Goal: Transaction & Acquisition: Purchase product/service

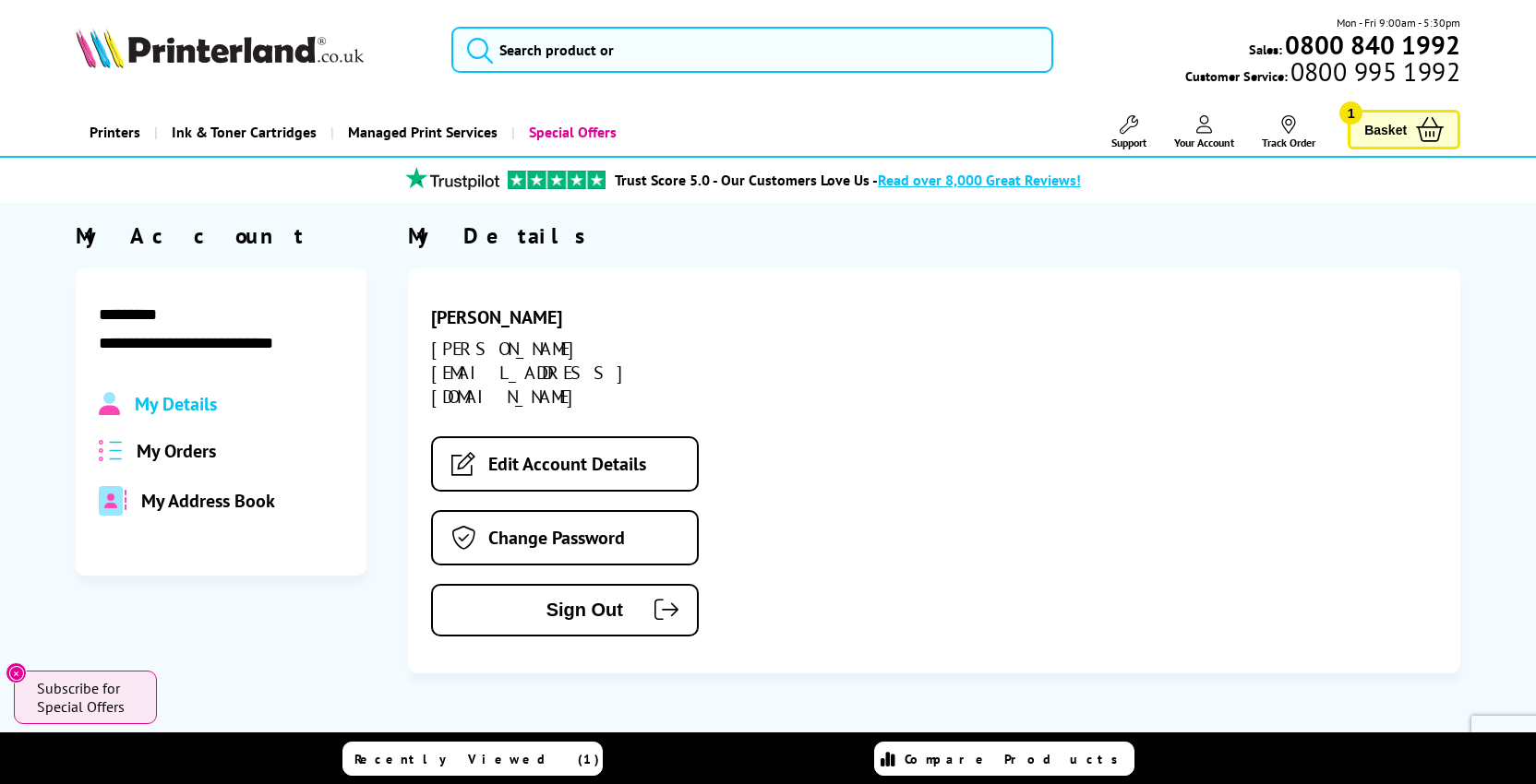
click at [169, 461] on span "My Orders" at bounding box center [177, 451] width 80 height 24
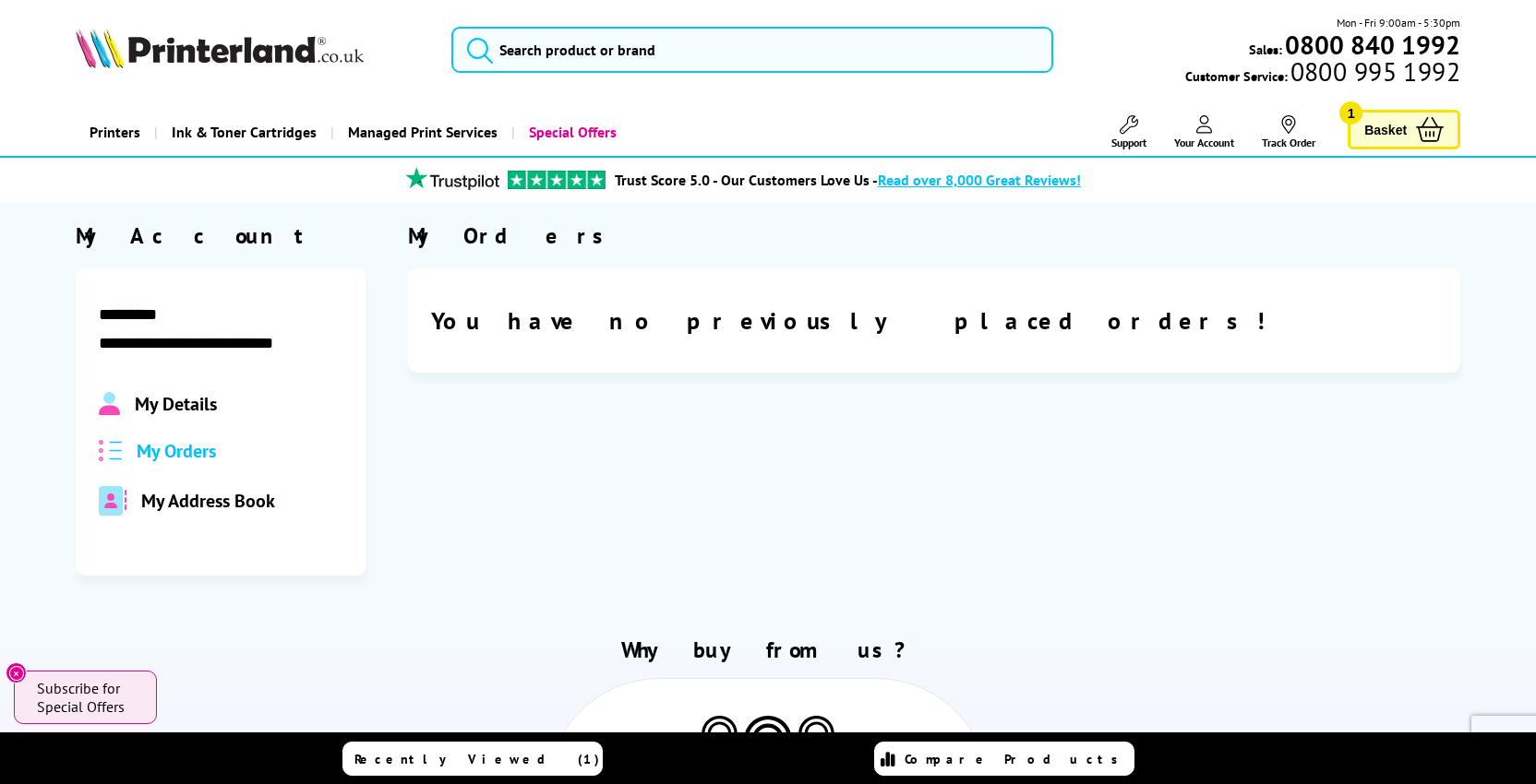
click at [192, 400] on span "My Details" at bounding box center [176, 403] width 83 height 24
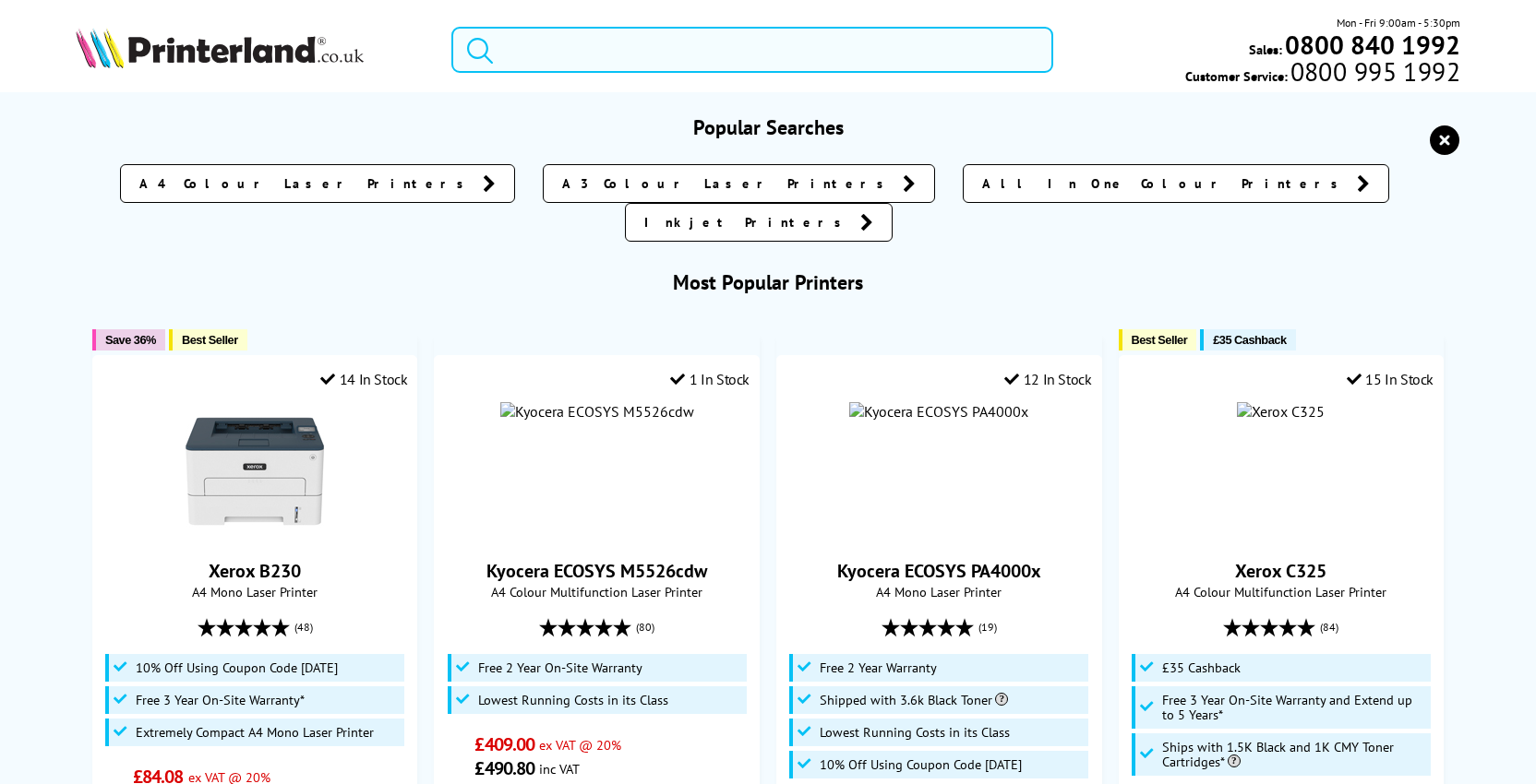
click at [581, 51] on input "search" at bounding box center [752, 49] width 602 height 47
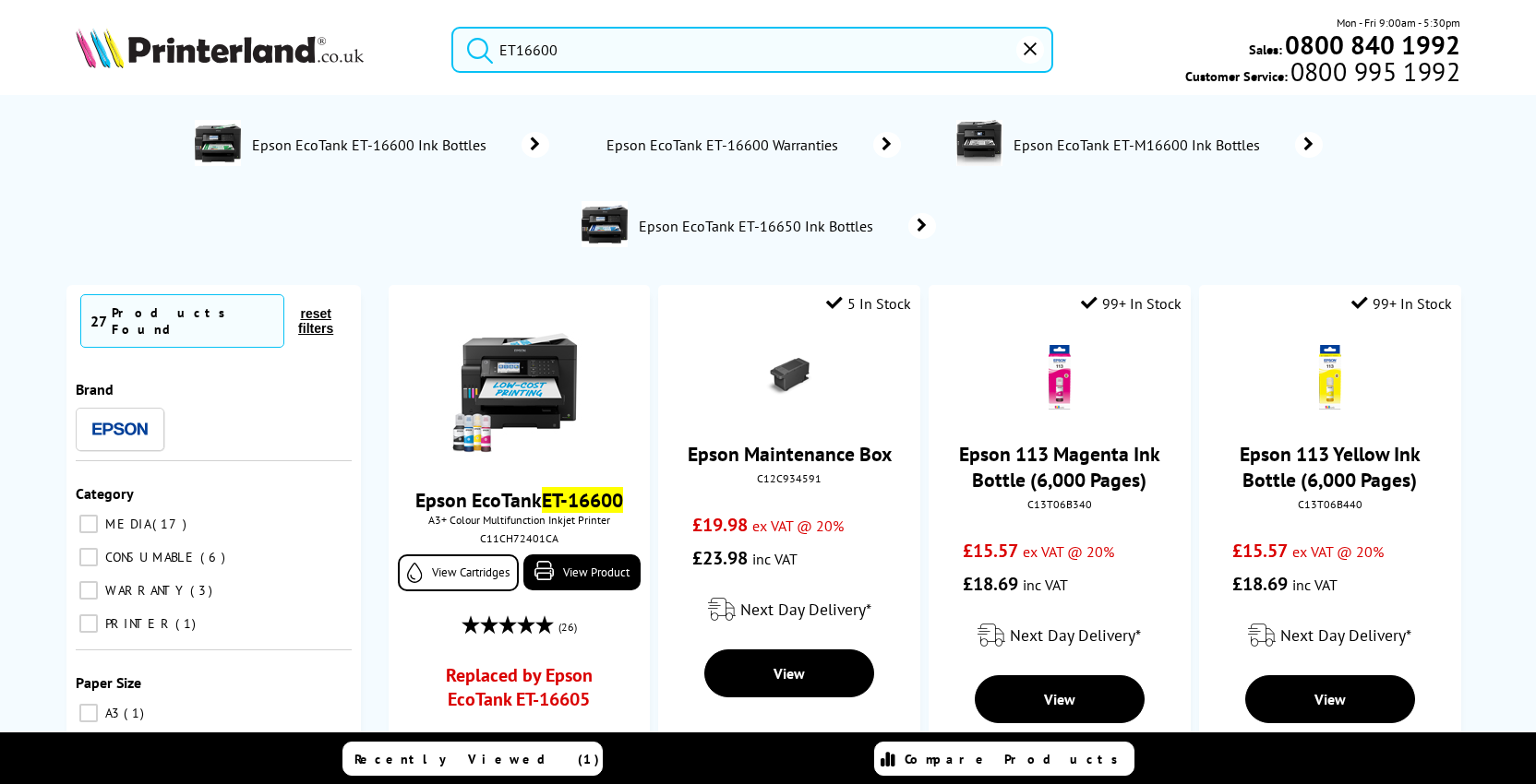
type input "ET16600"
click at [142, 549] on span "CONSUMABLE" at bounding box center [149, 556] width 98 height 16
click at [98, 548] on input "CONSUMABLE 6" at bounding box center [88, 556] width 18 height 18
checkbox input "true"
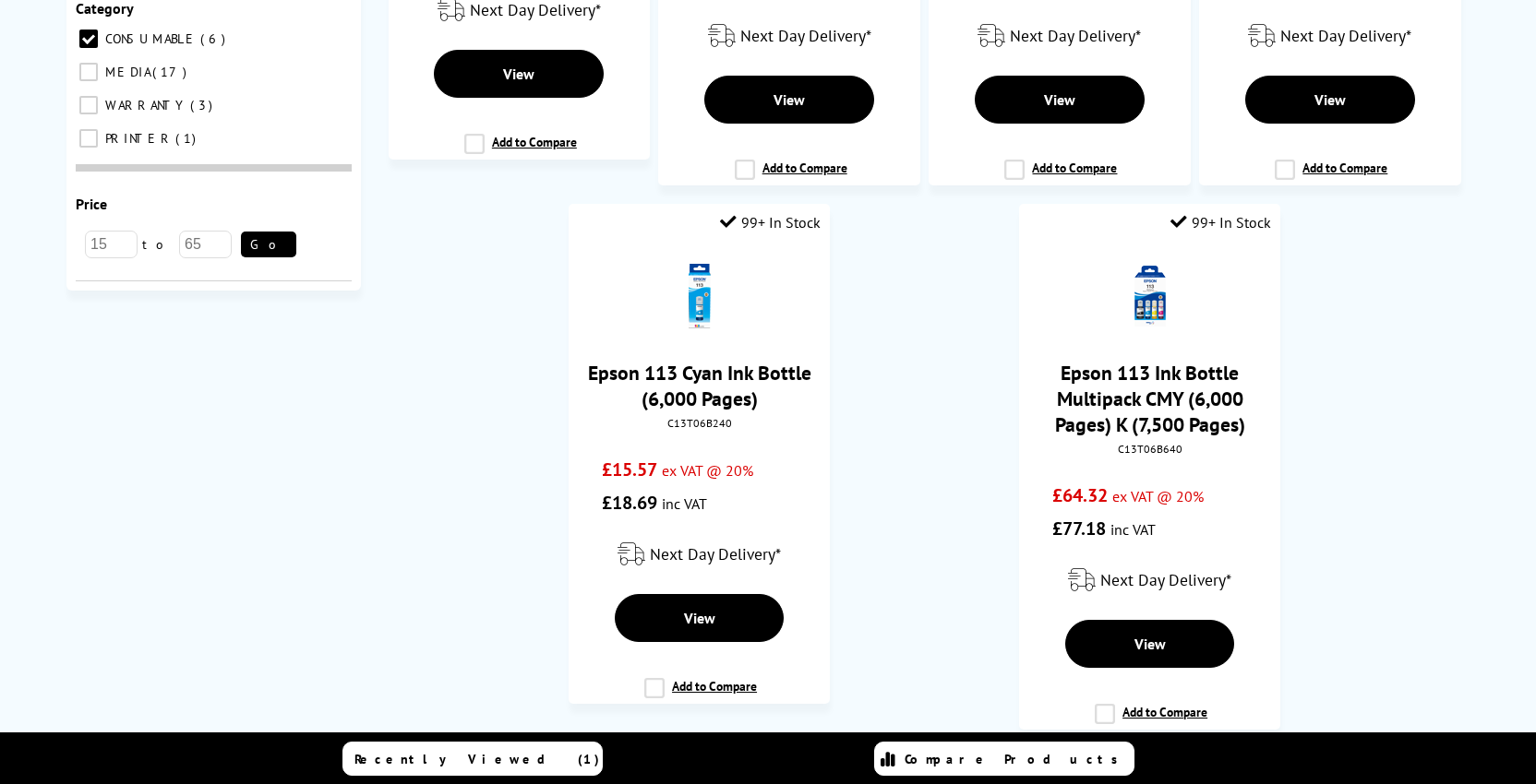
scroll to position [222, 0]
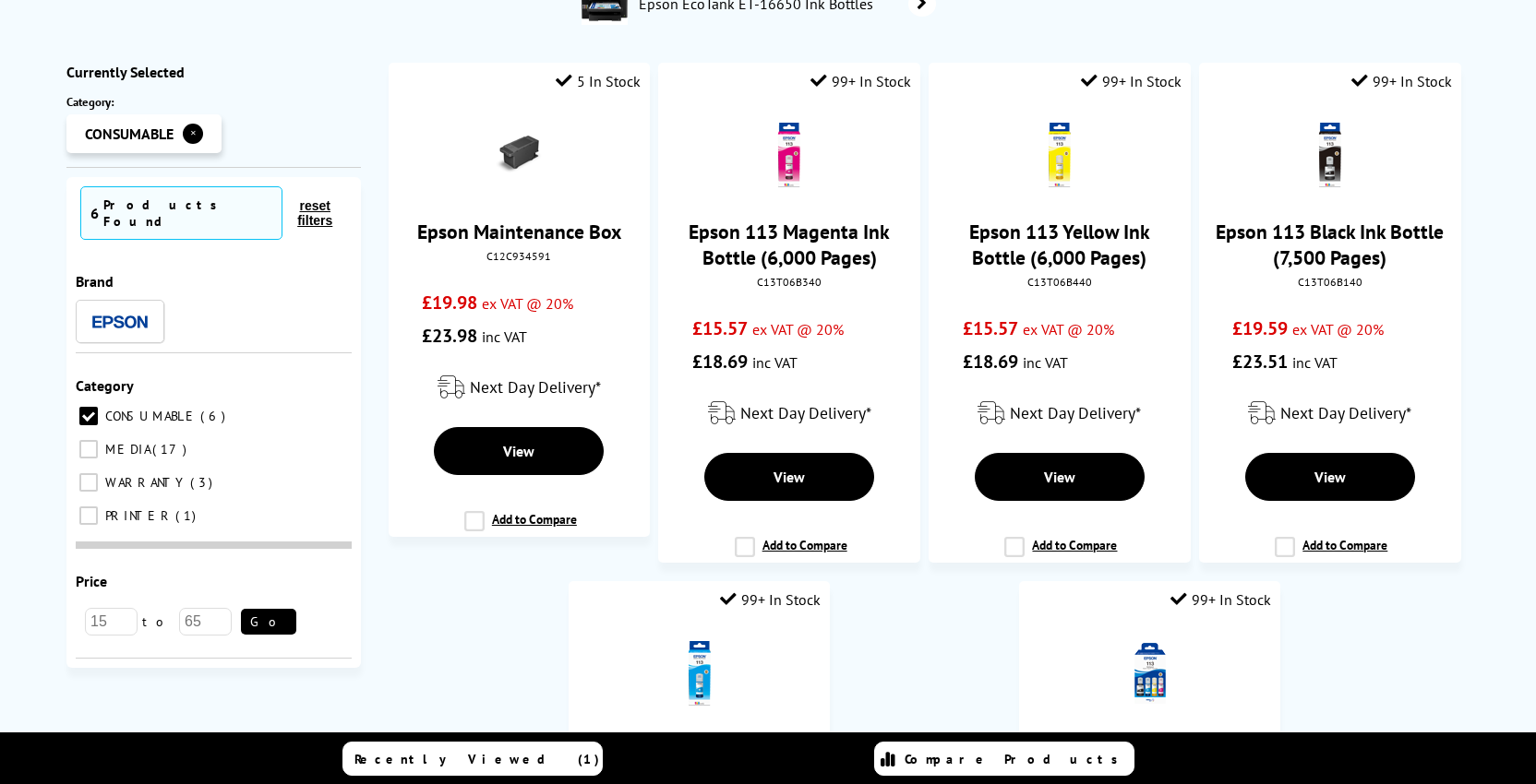
click at [87, 407] on input "CONSUMABLE 6" at bounding box center [88, 416] width 18 height 18
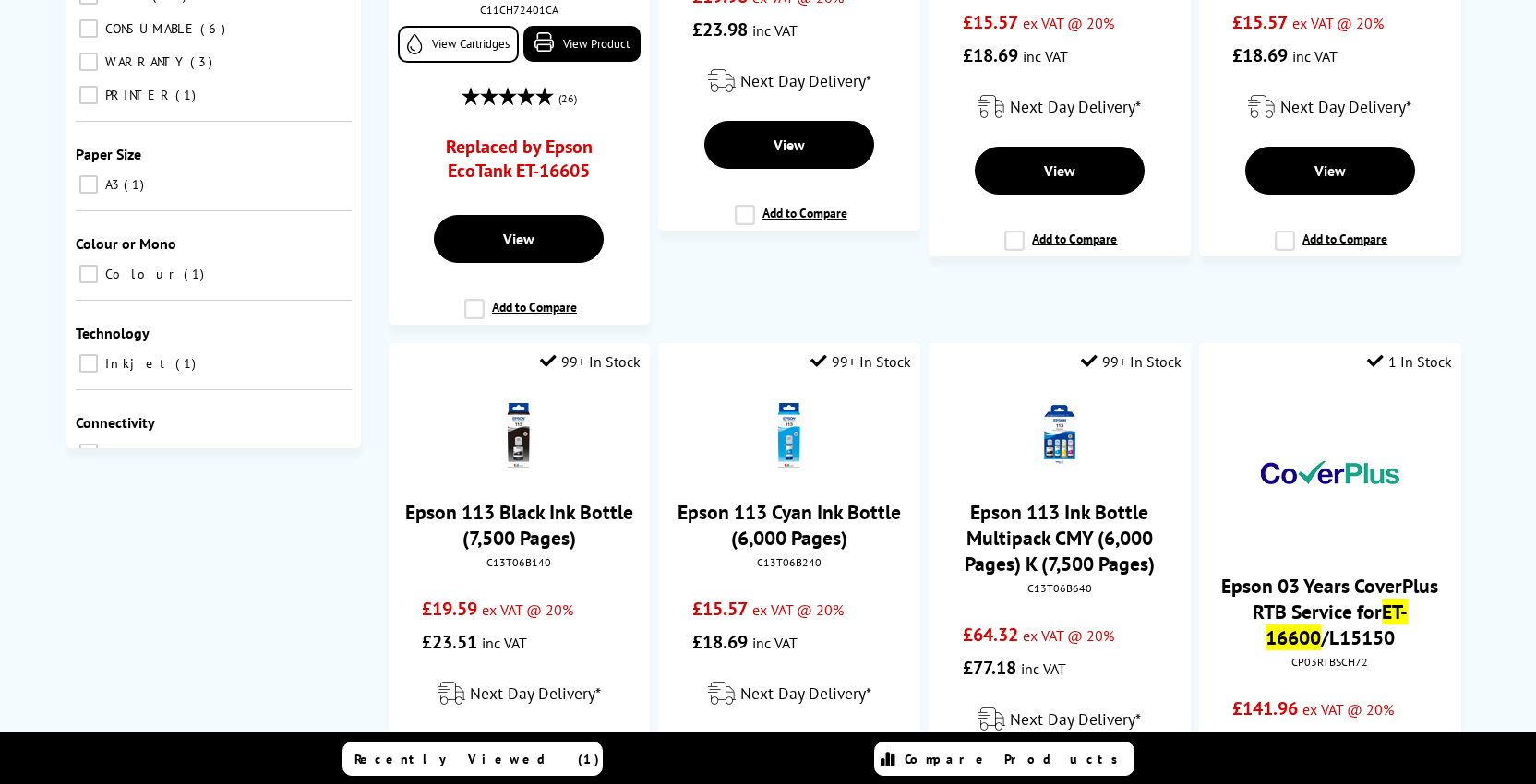
scroll to position [644, 0]
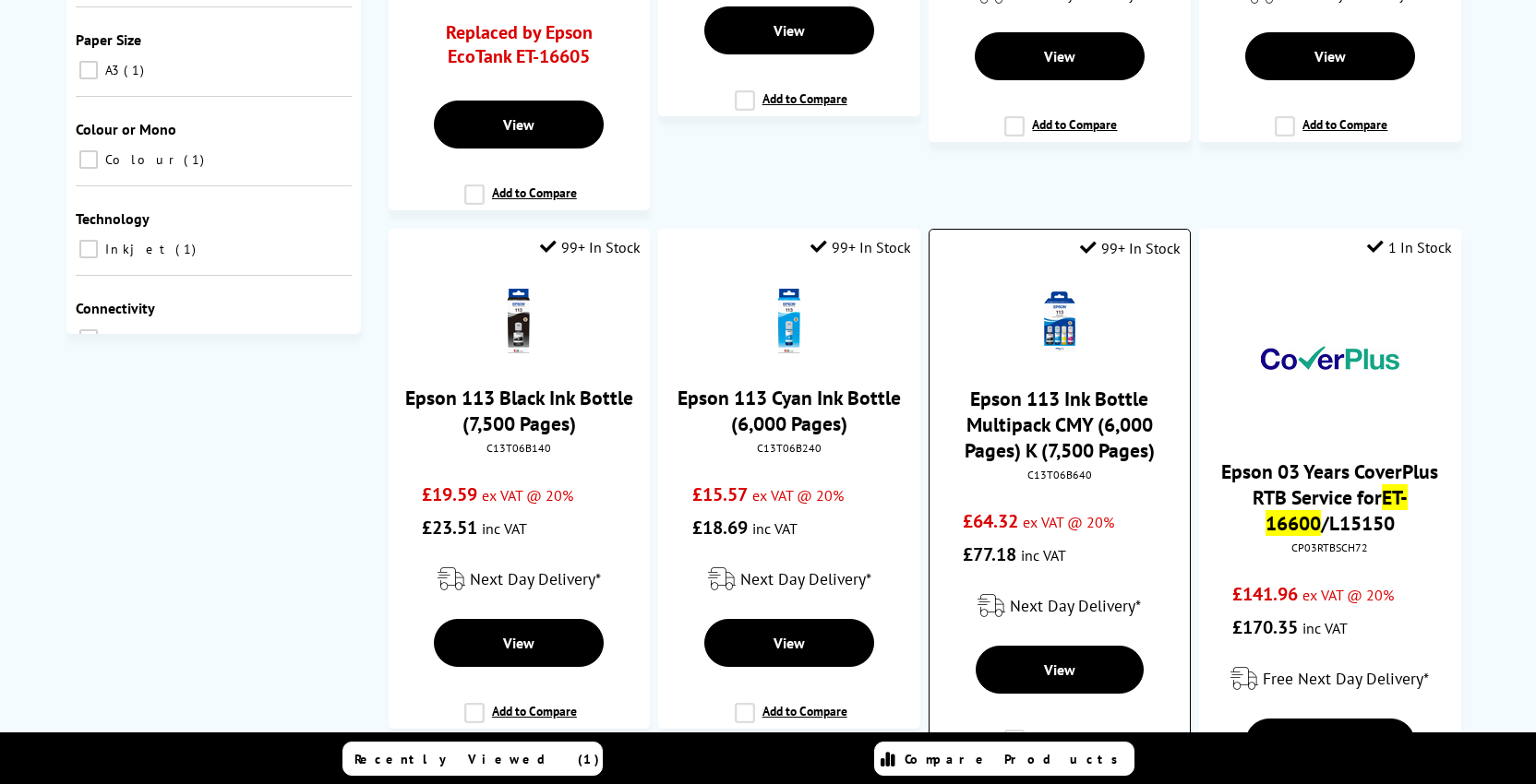
click at [1076, 332] on img at bounding box center [1059, 322] width 65 height 65
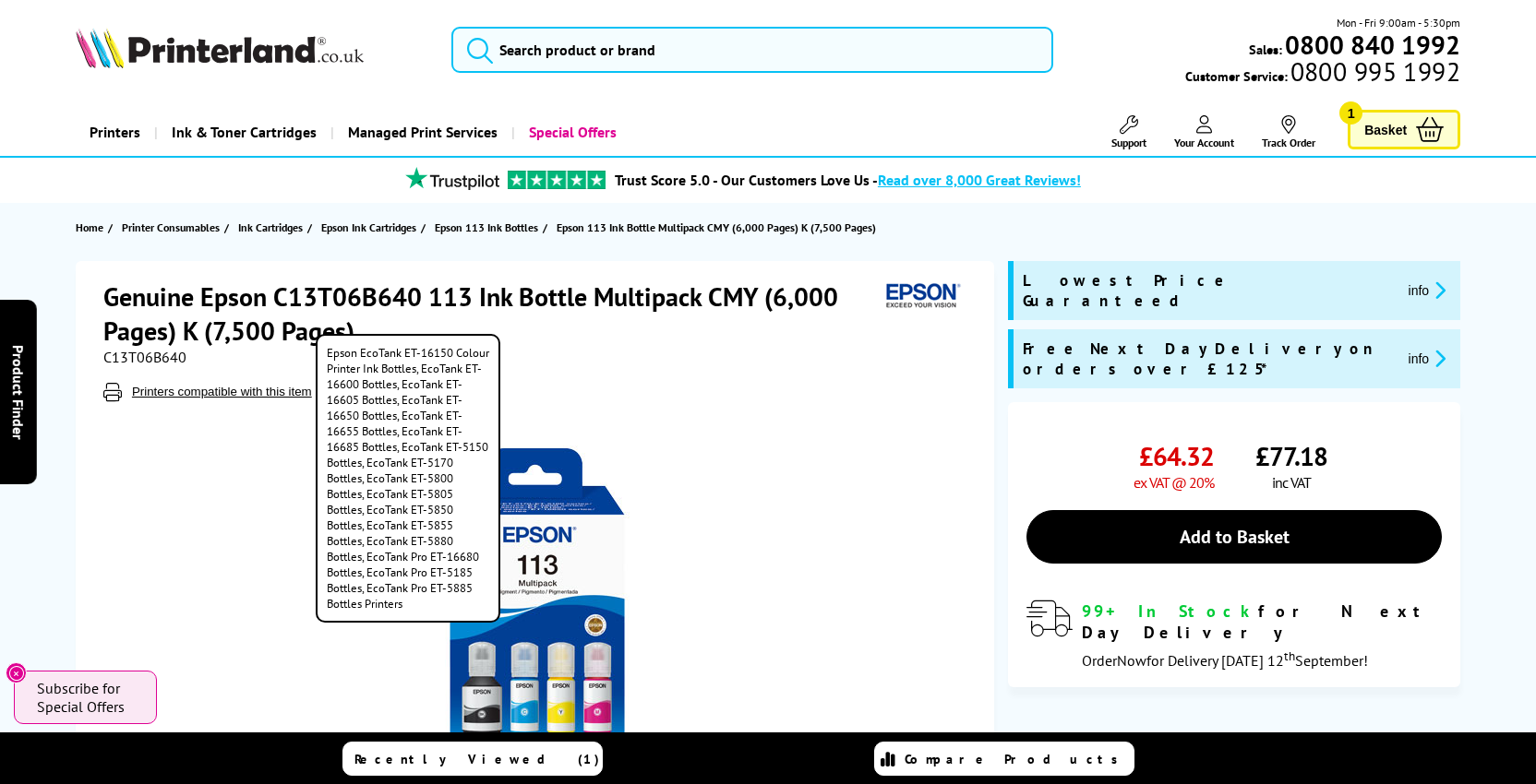
click at [215, 392] on button "Printers compatible with this item" at bounding box center [221, 391] width 191 height 16
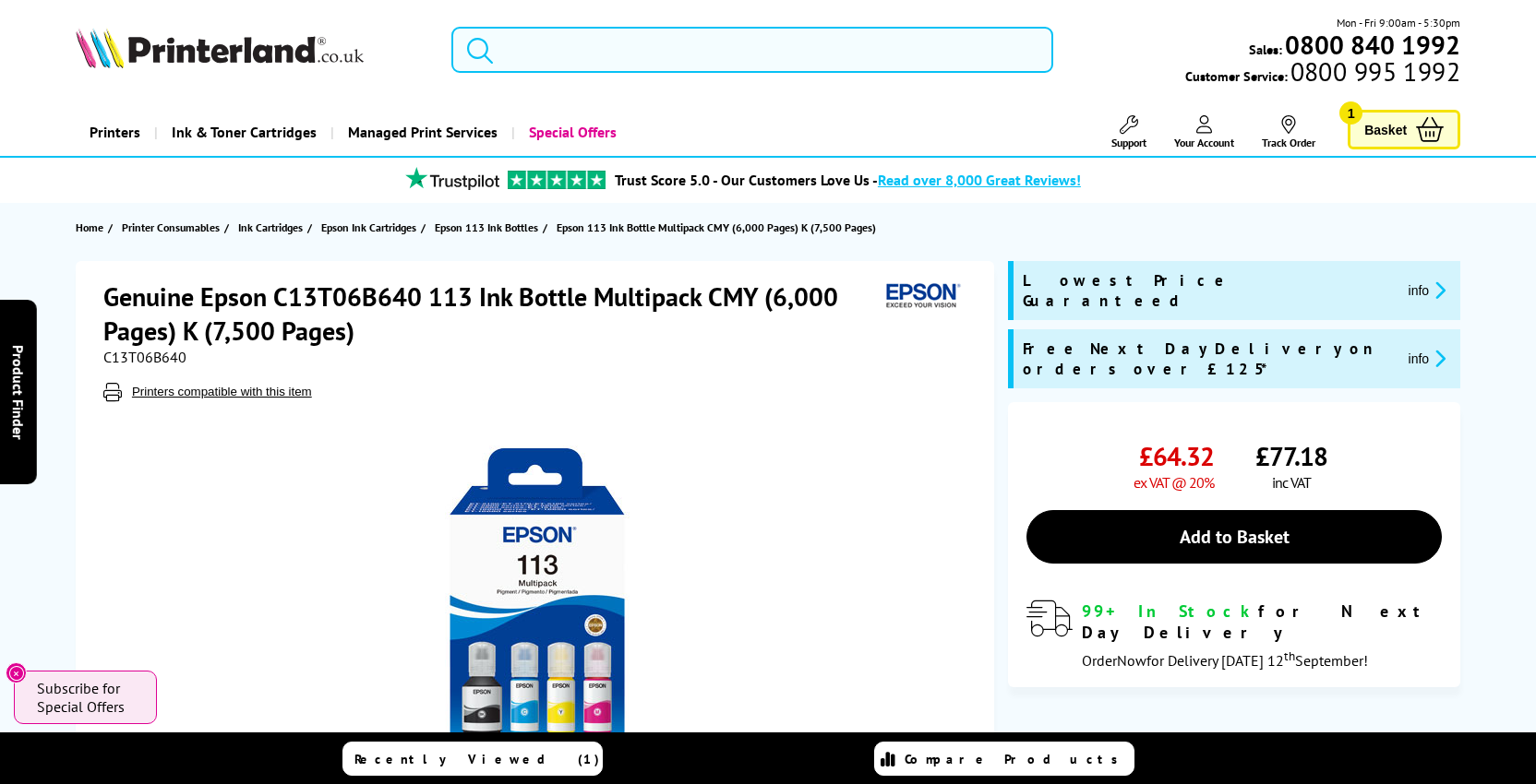
click at [822, 529] on div at bounding box center [537, 609] width 868 height 417
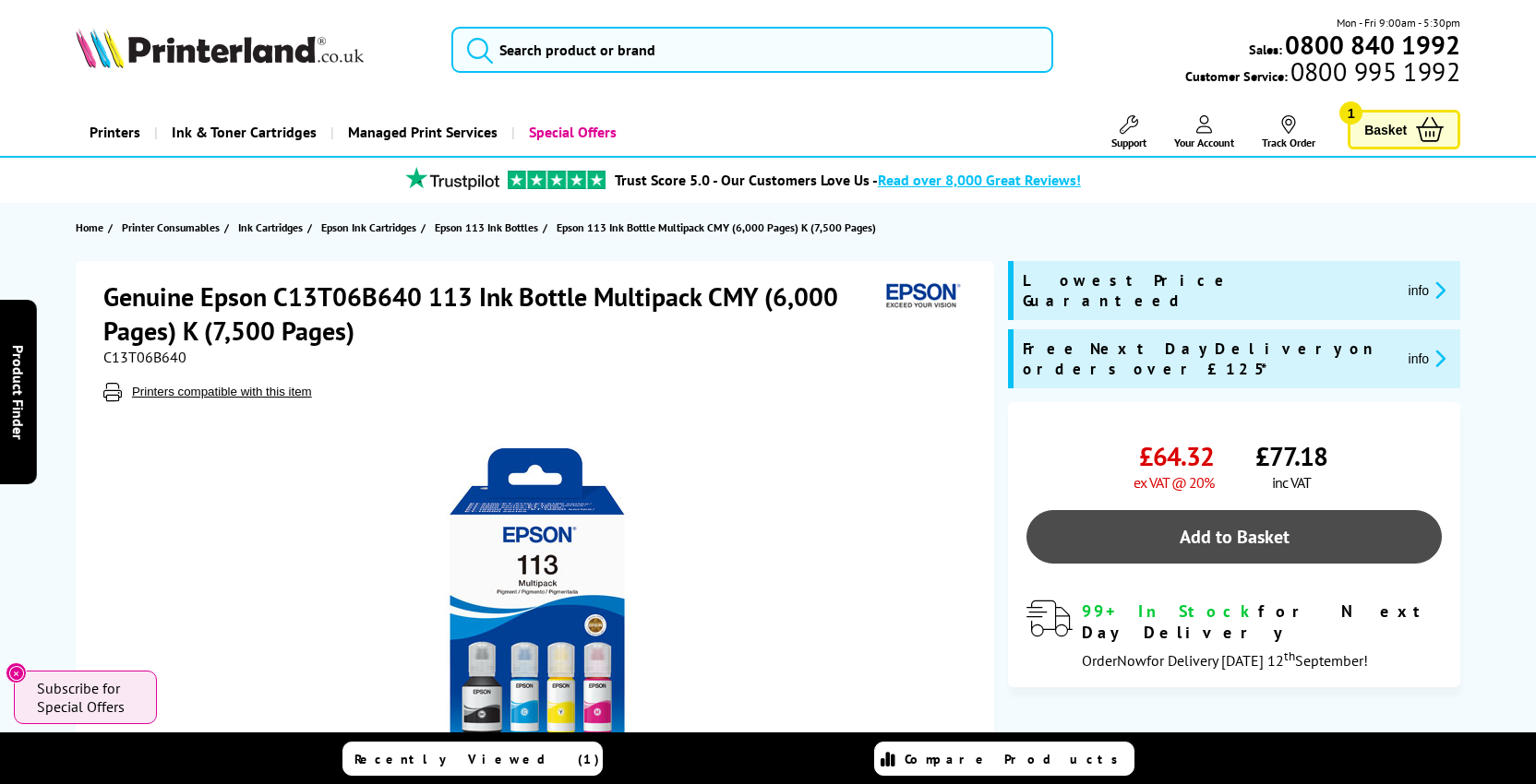
click at [1271, 511] on link "Add to Basket" at bounding box center [1233, 537] width 415 height 53
